Goal: Transaction & Acquisition: Purchase product/service

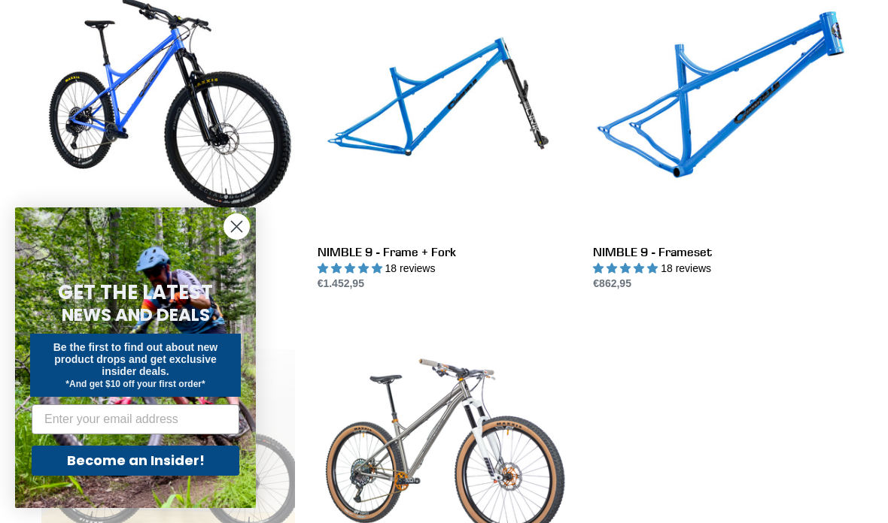
scroll to position [574, 0]
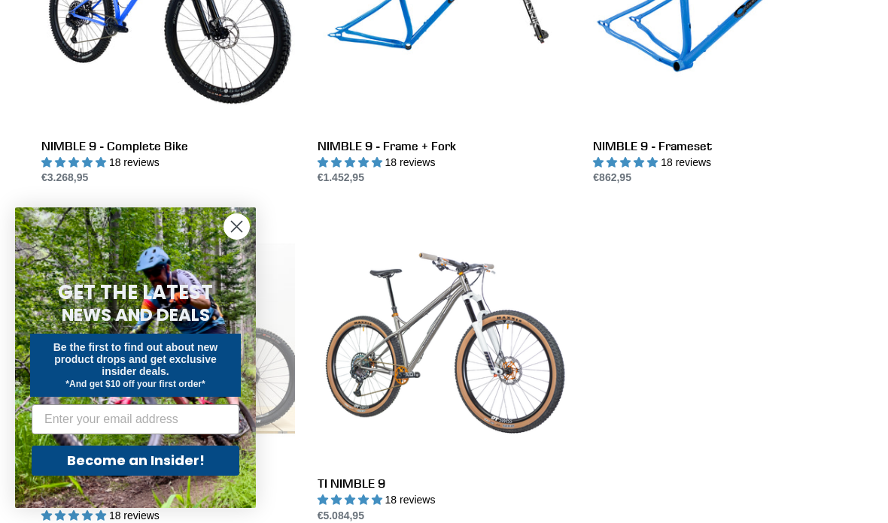
click at [239, 239] on circle "Close dialog" at bounding box center [236, 226] width 25 height 25
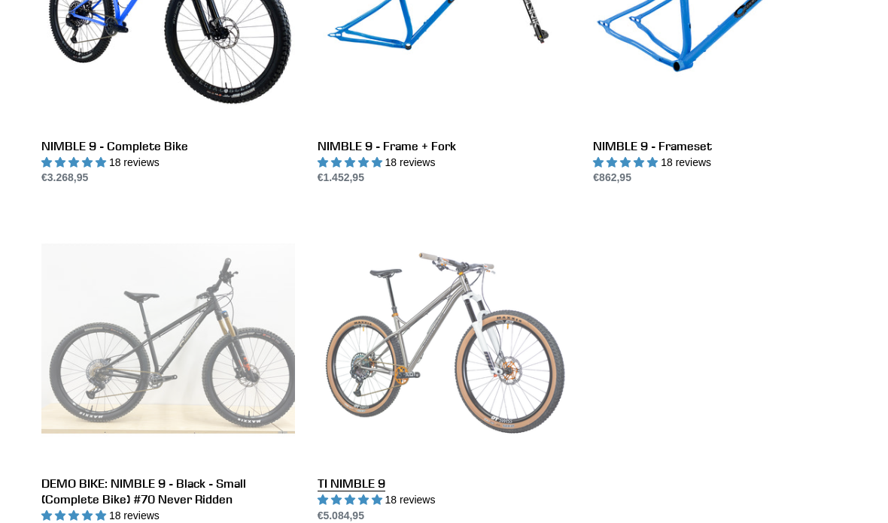
click at [411, 344] on link "TI NIMBLE 9" at bounding box center [443, 367] width 253 height 311
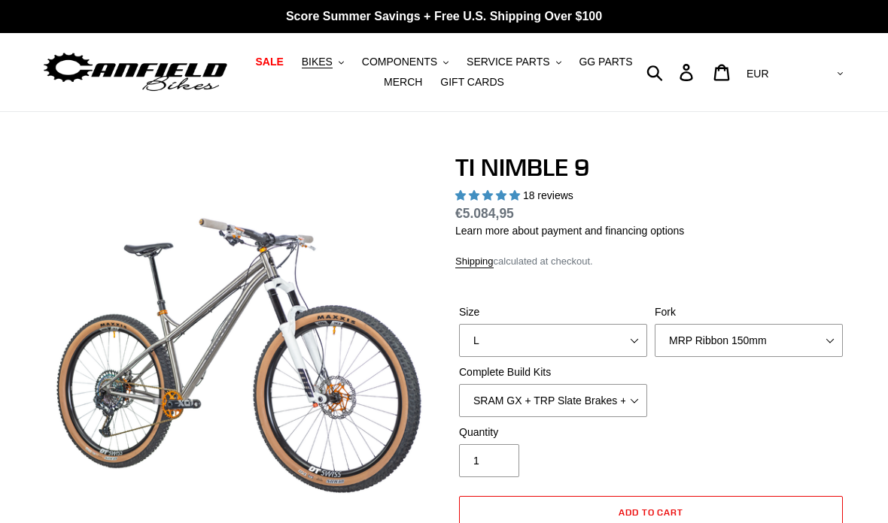
select select "highest-rating"
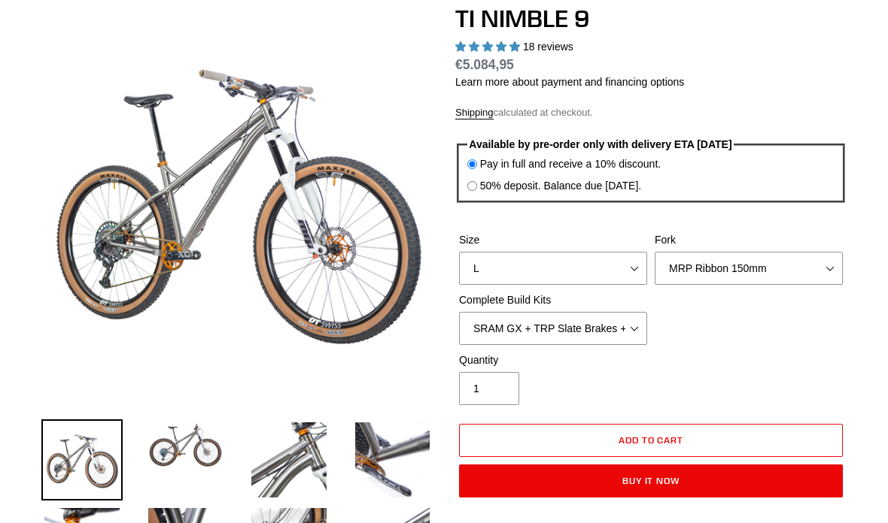
scroll to position [150, 0]
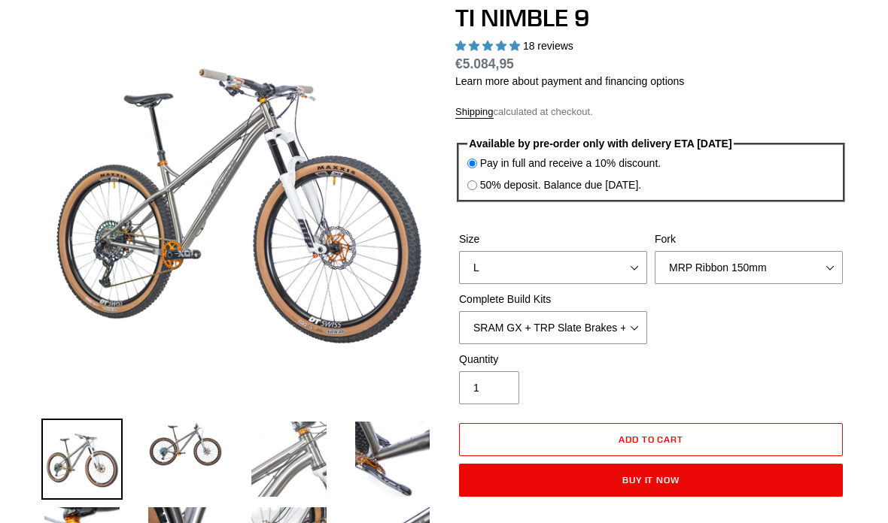
click at [287, 445] on img at bounding box center [288, 459] width 81 height 81
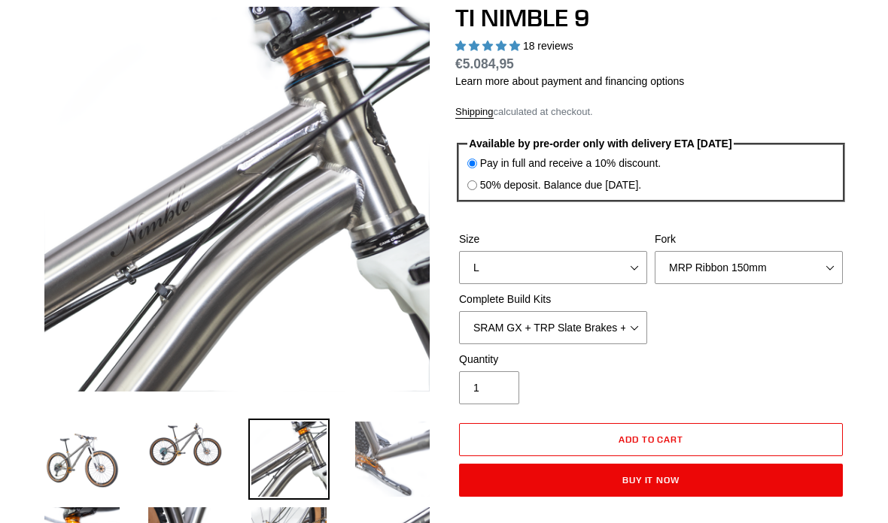
click at [380, 470] on img at bounding box center [392, 459] width 81 height 81
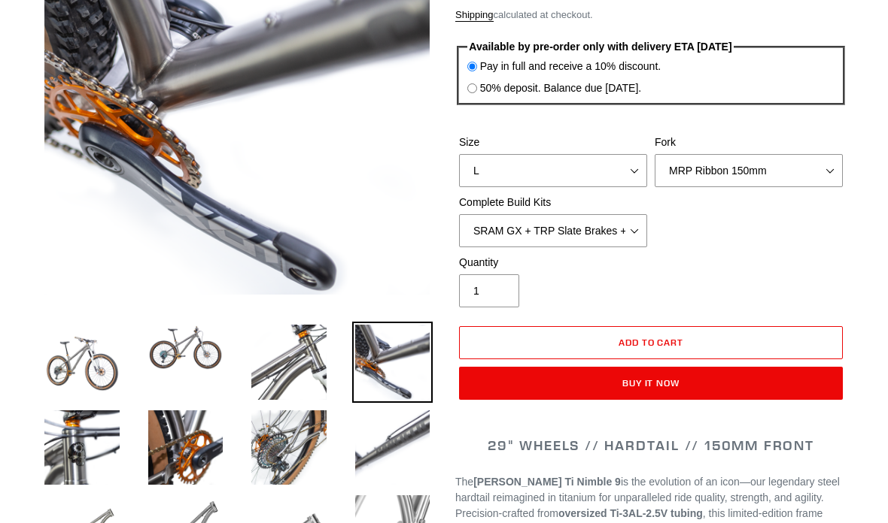
scroll to position [247, 0]
click at [79, 523] on img at bounding box center [81, 533] width 81 height 81
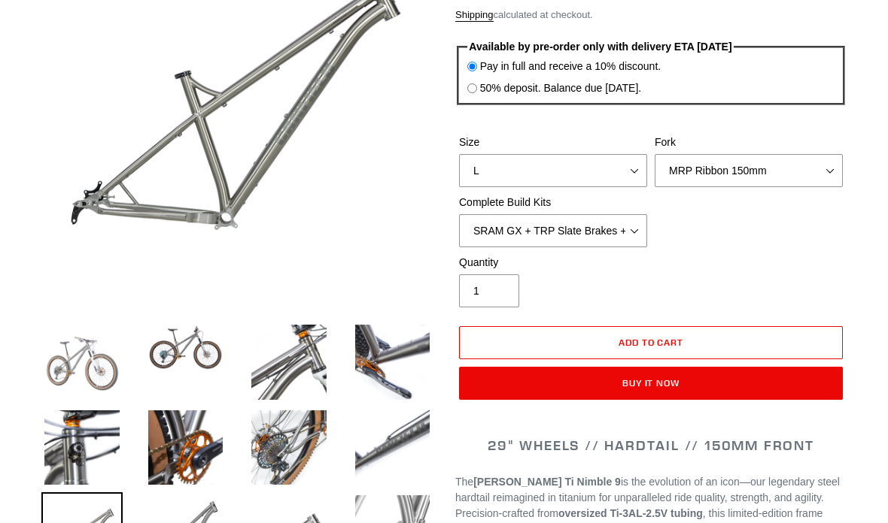
click at [98, 369] on img at bounding box center [81, 362] width 81 height 81
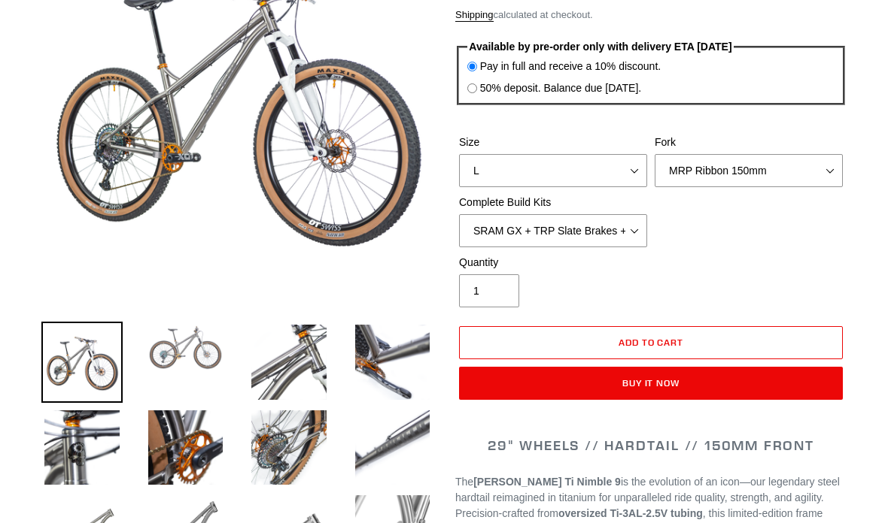
click at [193, 345] on img at bounding box center [185, 348] width 81 height 52
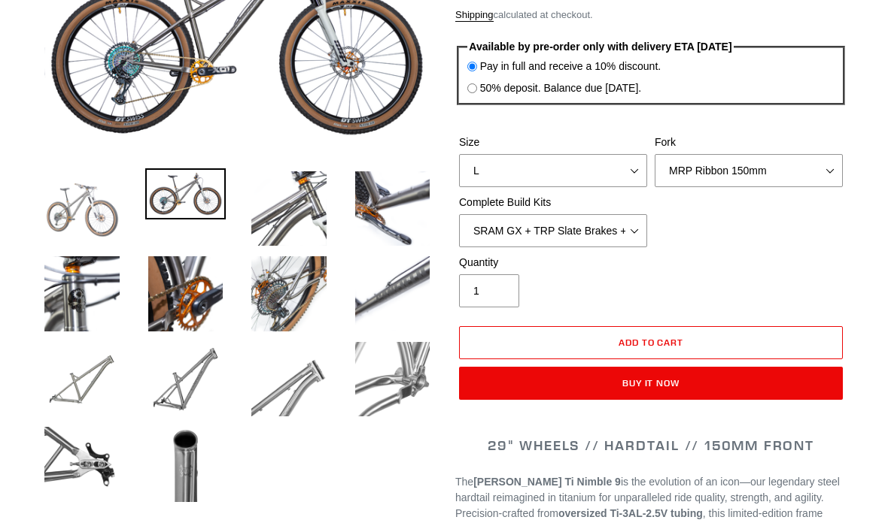
click at [96, 373] on img at bounding box center [81, 379] width 81 height 81
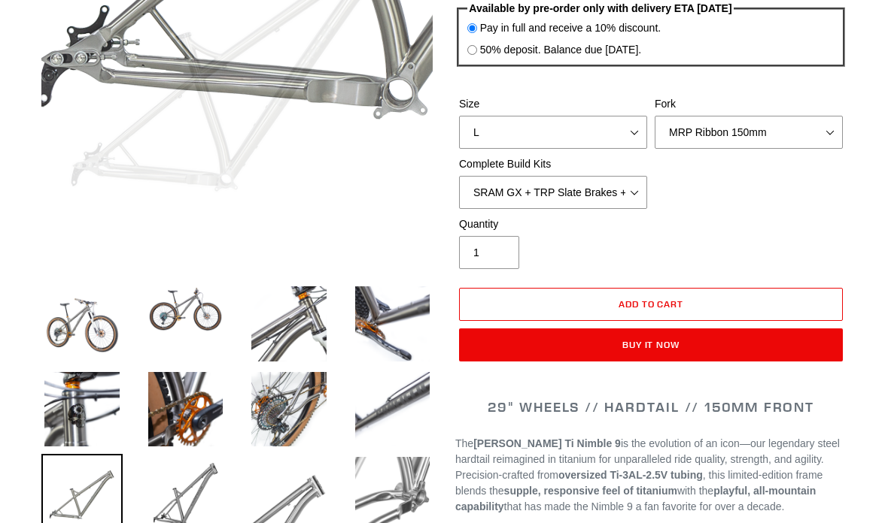
scroll to position [285, 0]
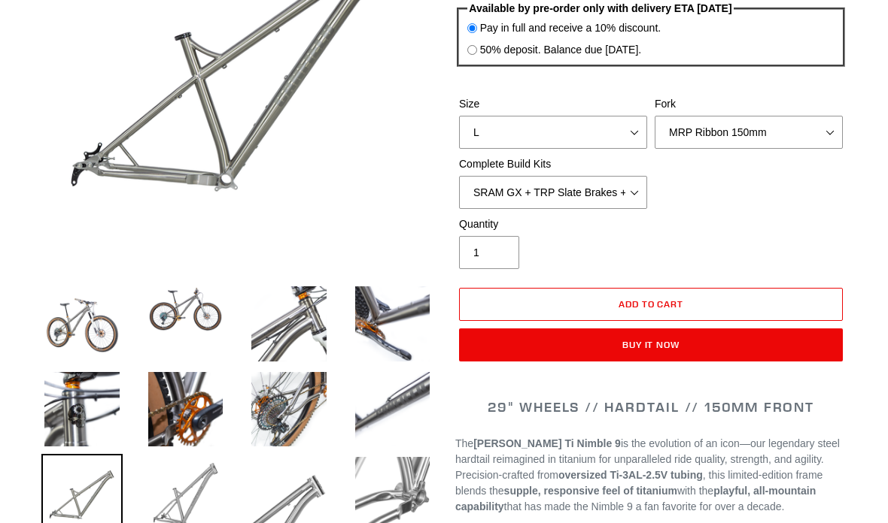
click at [215, 490] on img at bounding box center [185, 494] width 81 height 81
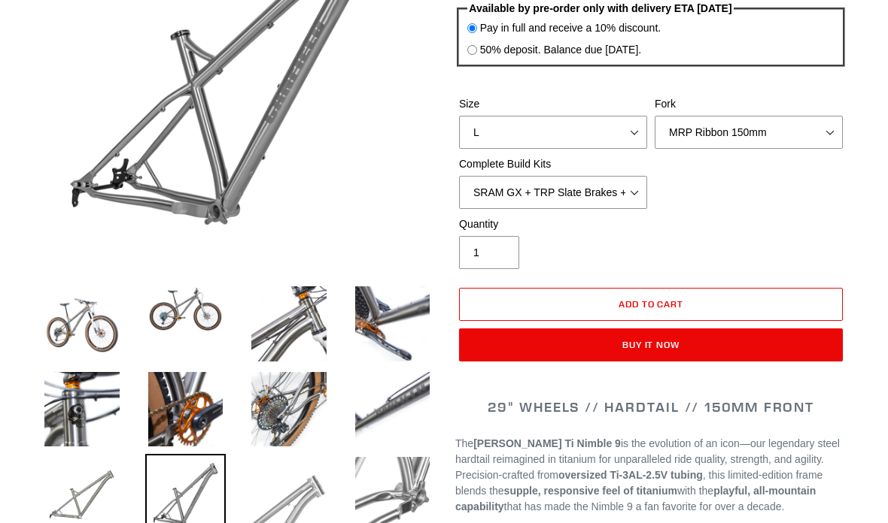
click at [274, 497] on img at bounding box center [288, 494] width 81 height 81
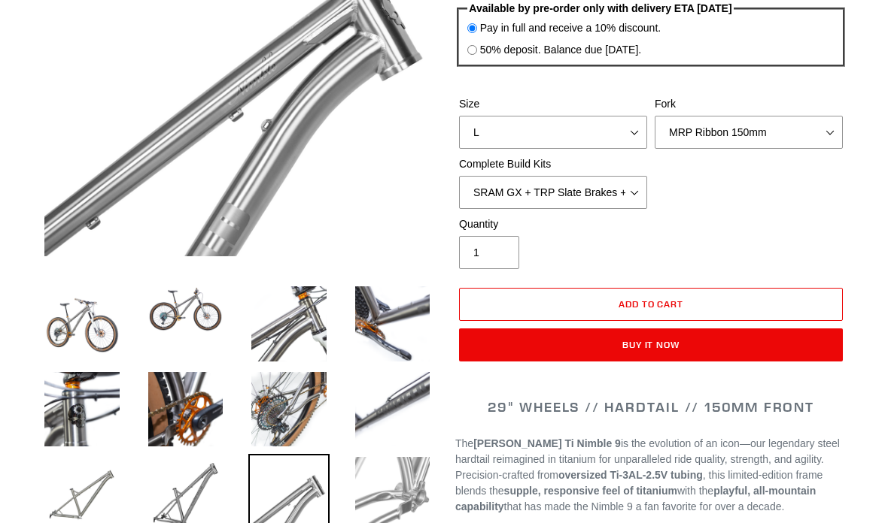
click at [369, 496] on img at bounding box center [392, 494] width 81 height 81
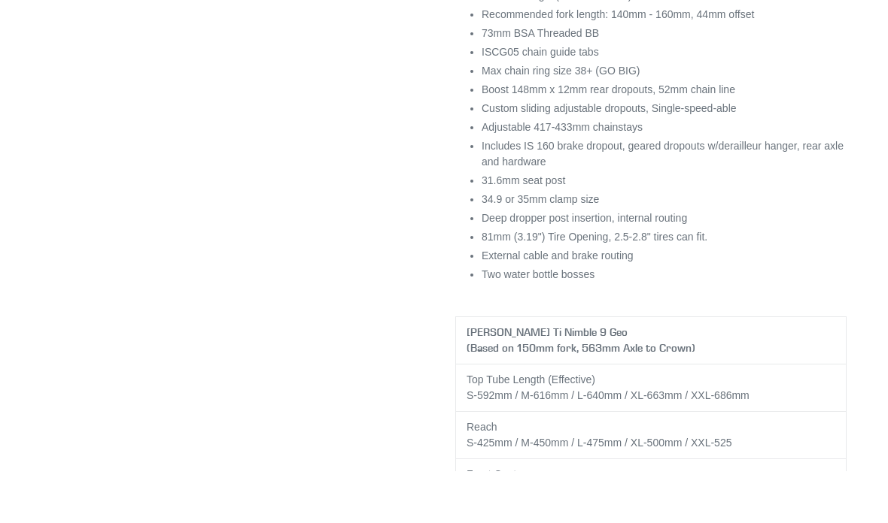
scroll to position [2299, 0]
